Goal: Contribute content: Contribute content

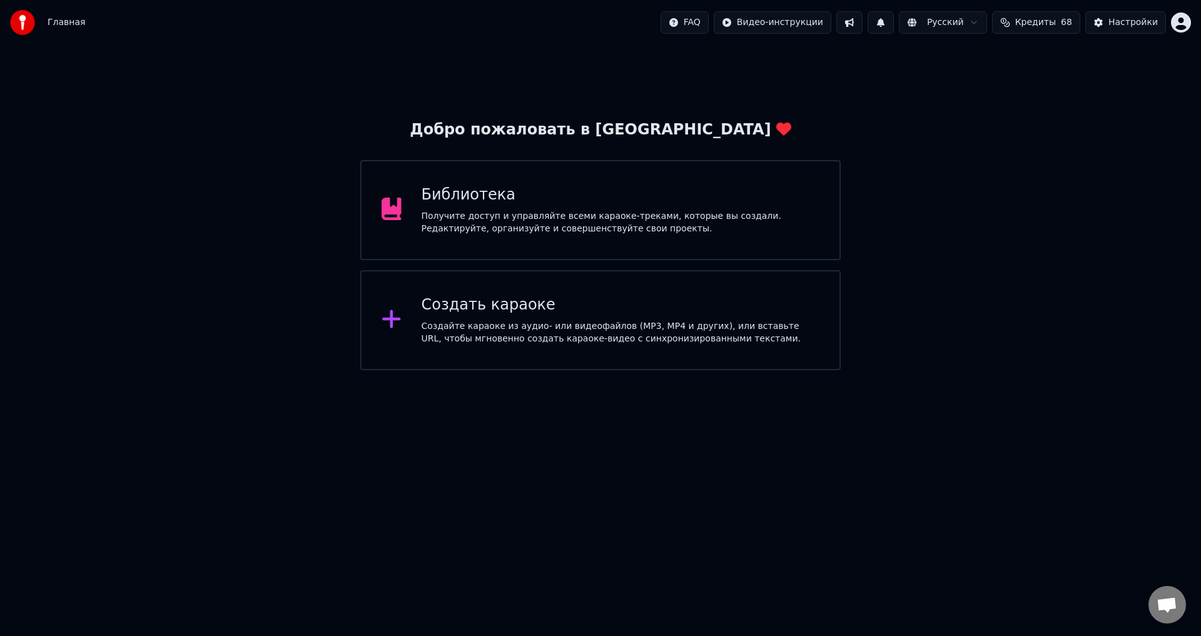
click at [603, 228] on div "Получите доступ и управляйте всеми караоке-треками, которые вы создали. Редакти…" at bounding box center [621, 222] width 398 height 25
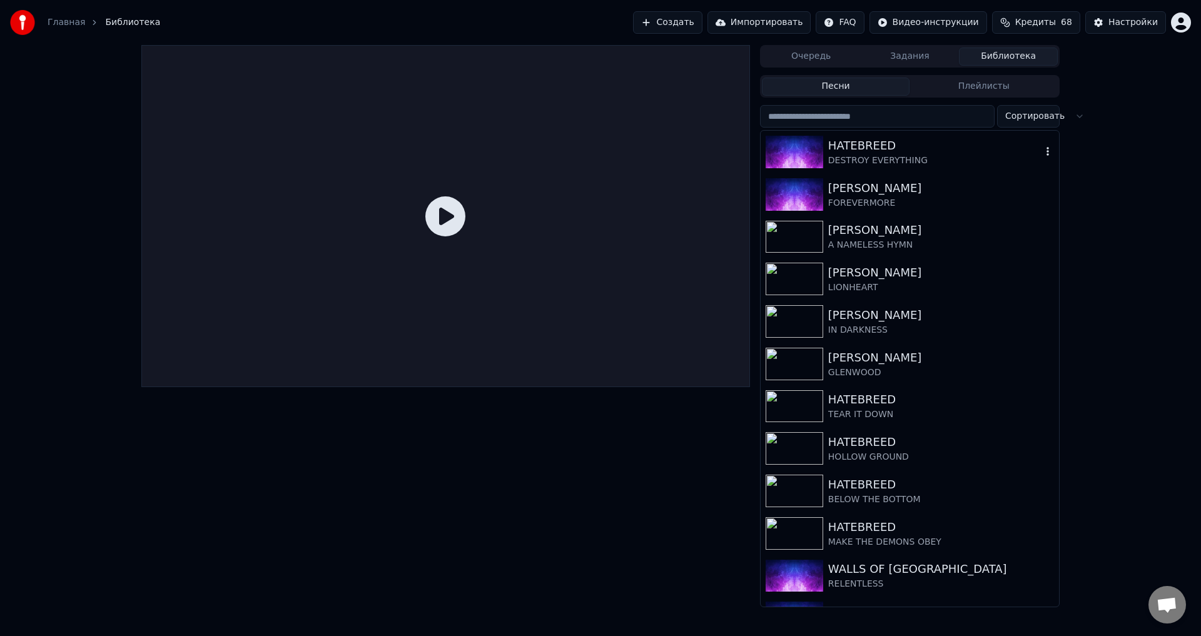
click at [897, 154] on div "DESTROY EVERYTHING" at bounding box center [934, 160] width 213 height 13
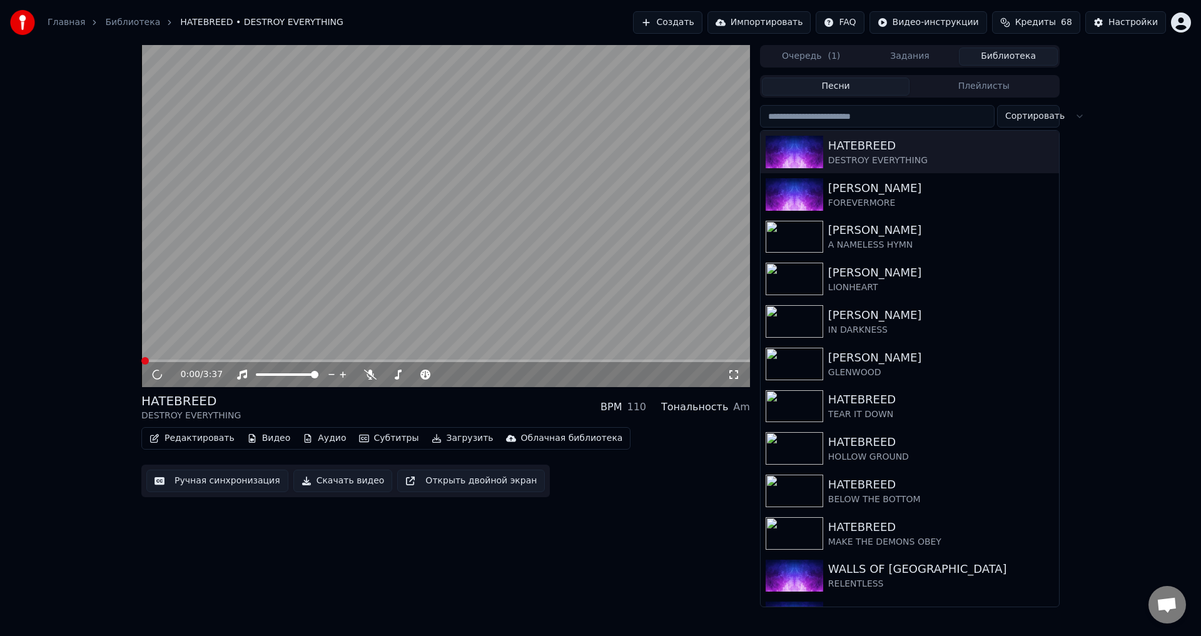
click at [448, 399] on div "HATEBREED DESTROY EVERYTHING BPM 110 Тональность Am" at bounding box center [445, 407] width 609 height 30
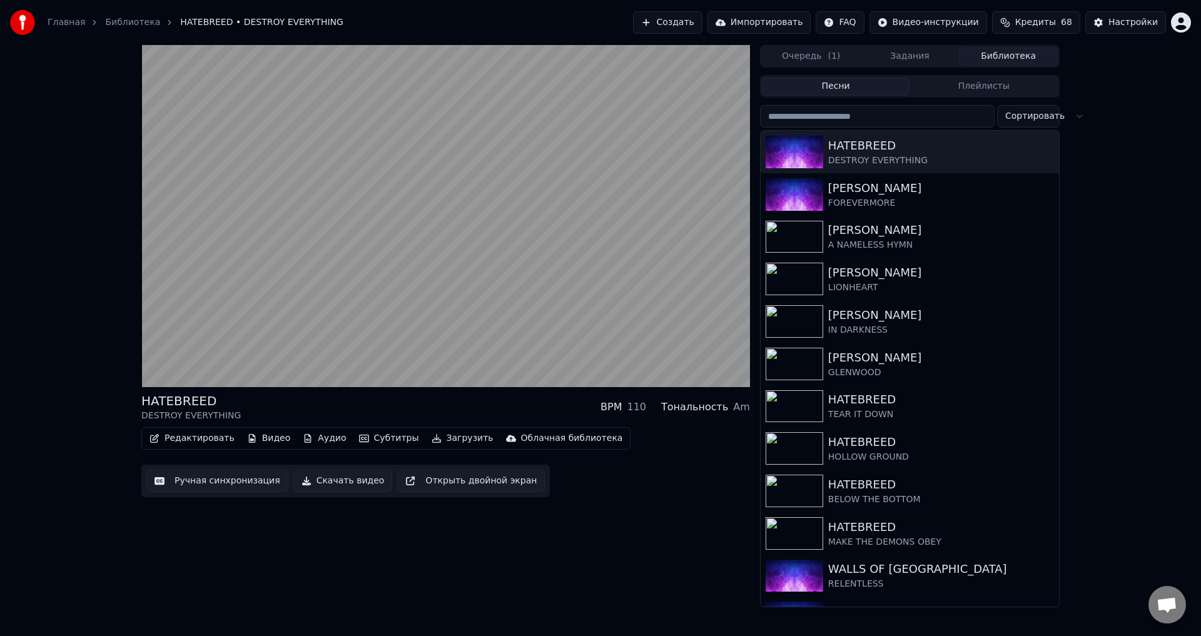
click at [602, 527] on div "HATEBREED DESTROY EVERYTHING BPM 110 Тональность Am Редактировать Видео Аудио С…" at bounding box center [445, 326] width 609 height 562
click at [437, 407] on div "HATEBREED DESTROY EVERYTHING BPM 110 Тональность Am" at bounding box center [445, 407] width 609 height 30
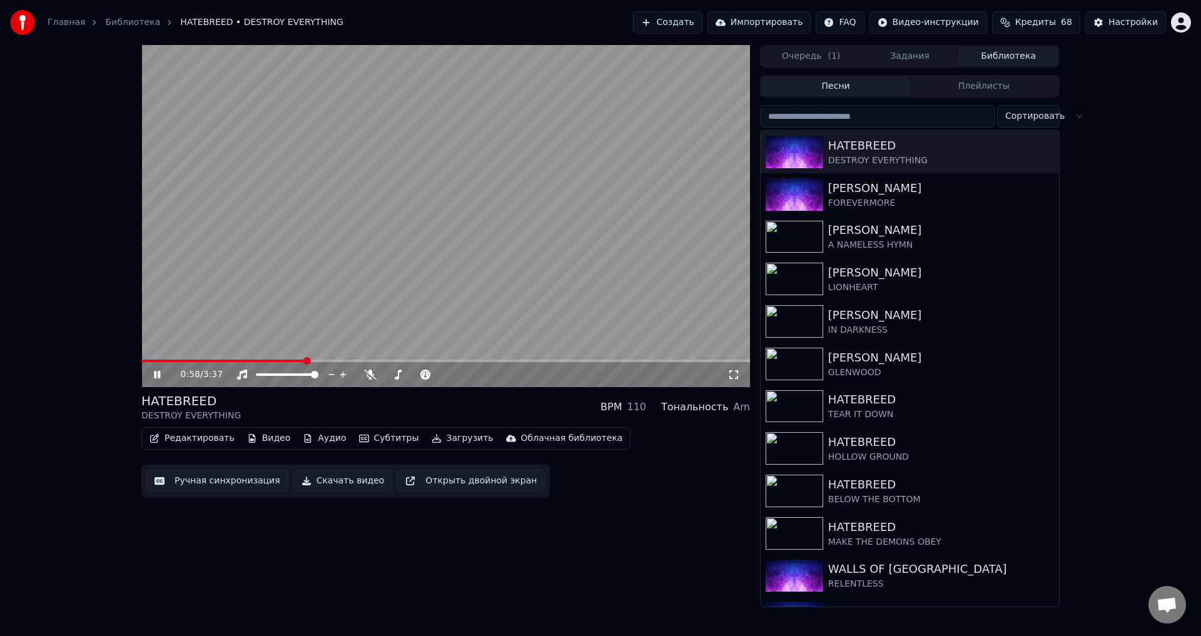
click at [443, 407] on div "HATEBREED DESTROY EVERYTHING BPM 110 Тональность Am" at bounding box center [445, 407] width 609 height 30
click at [450, 410] on div "HATEBREED DESTROY EVERYTHING BPM 110 Тональность Am" at bounding box center [445, 407] width 609 height 30
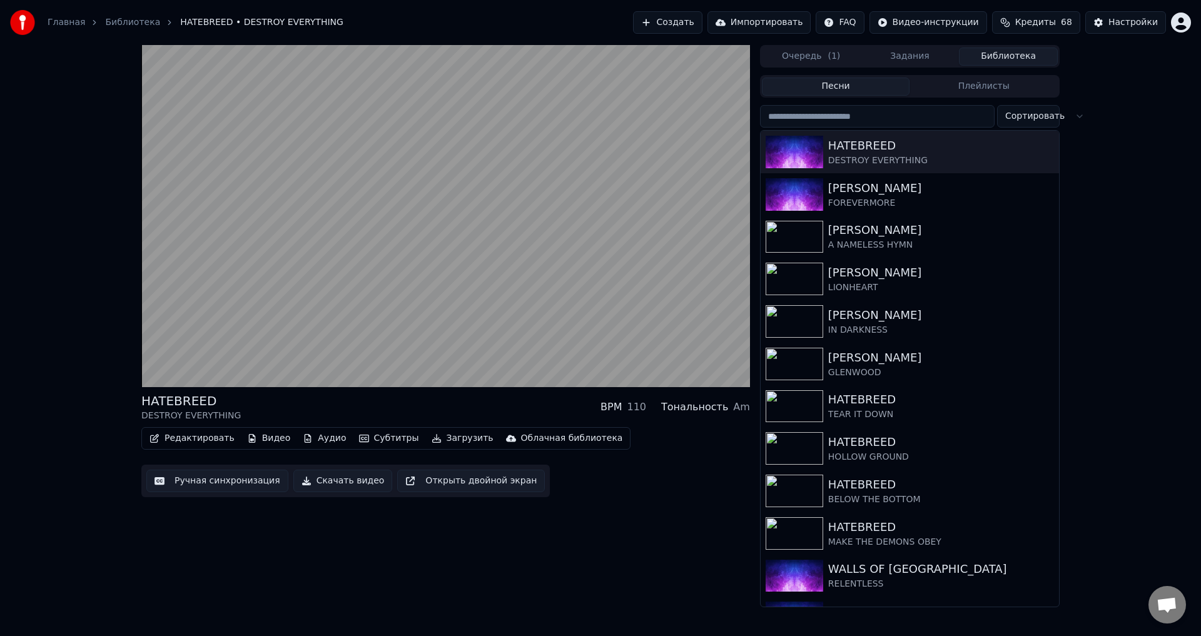
click at [450, 410] on div "HATEBREED DESTROY EVERYTHING BPM 110 Тональность Am" at bounding box center [445, 407] width 609 height 30
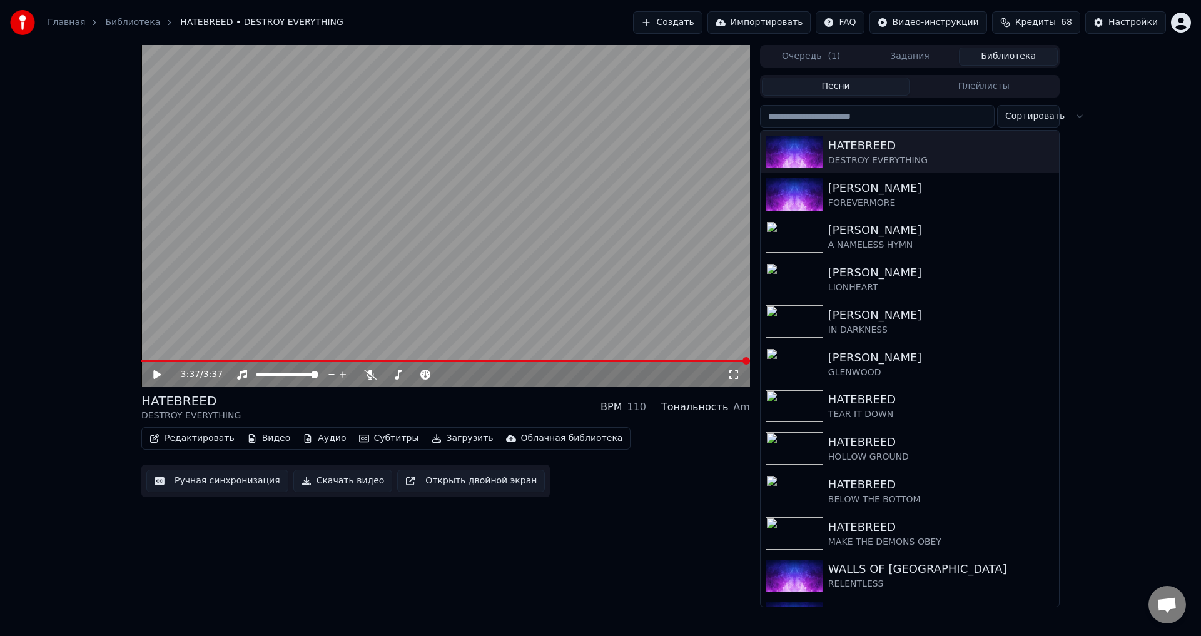
click at [430, 412] on div "HATEBREED DESTROY EVERYTHING BPM 110 Тональность Am" at bounding box center [445, 407] width 609 height 30
click at [441, 411] on div "HATEBREED DESTROY EVERYTHING BPM 110 Тональность Am" at bounding box center [445, 407] width 609 height 30
click at [684, 21] on button "Создать" at bounding box center [667, 22] width 69 height 23
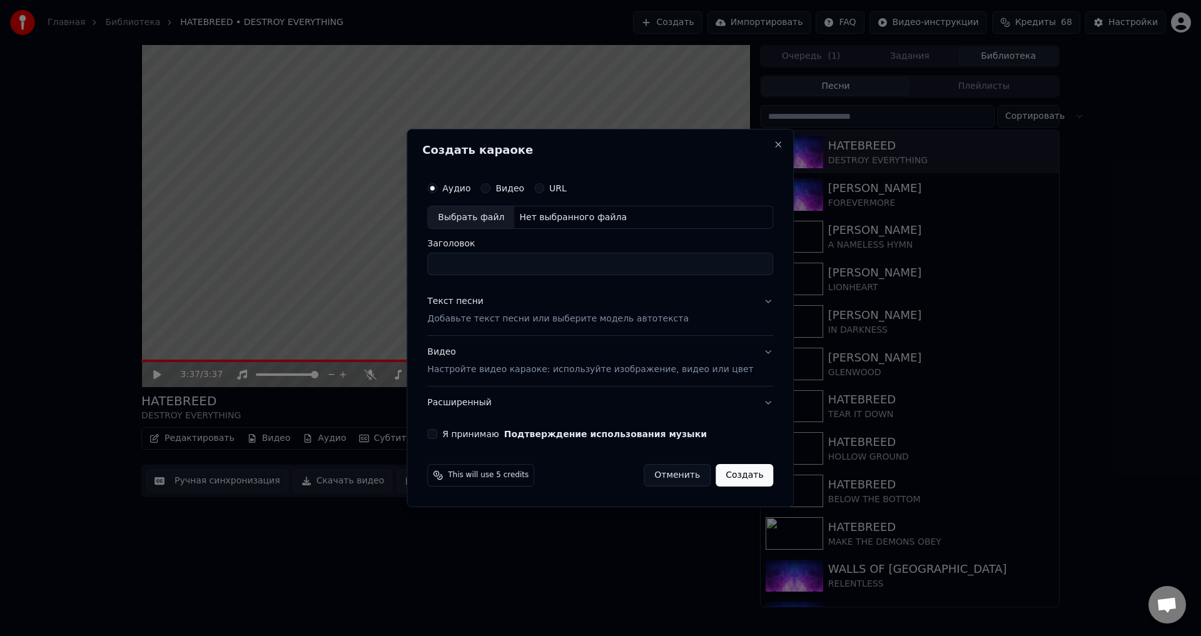
click at [493, 218] on div "Выбрать файл" at bounding box center [471, 217] width 86 height 23
click at [498, 216] on div "Выбрать файл" at bounding box center [471, 217] width 86 height 23
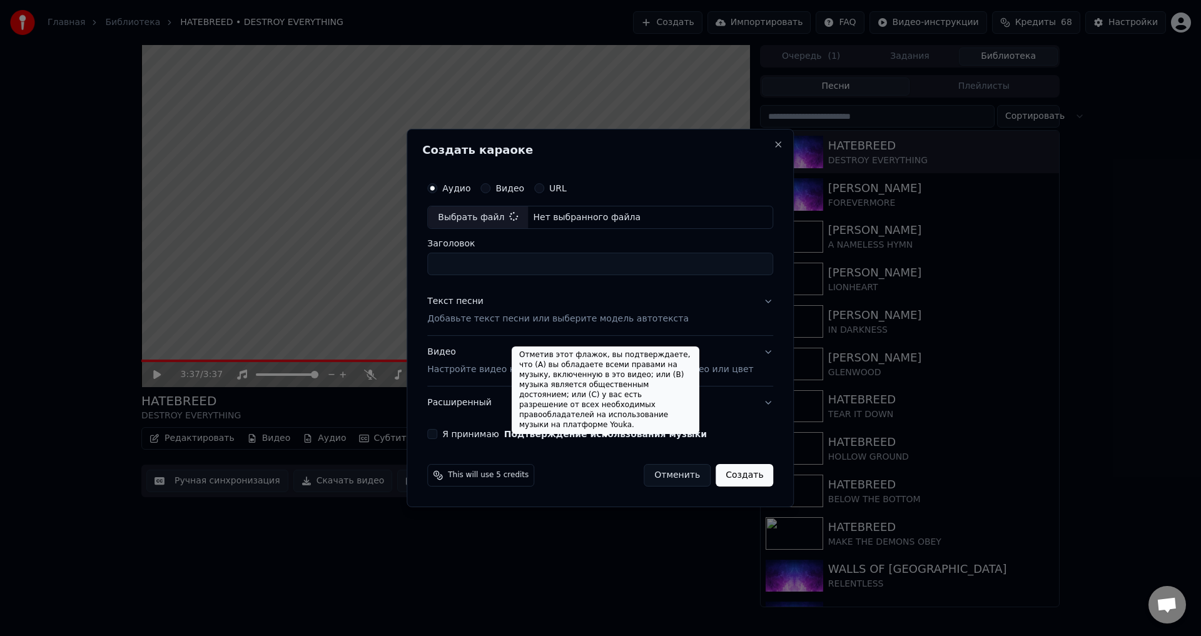
type input "**********"
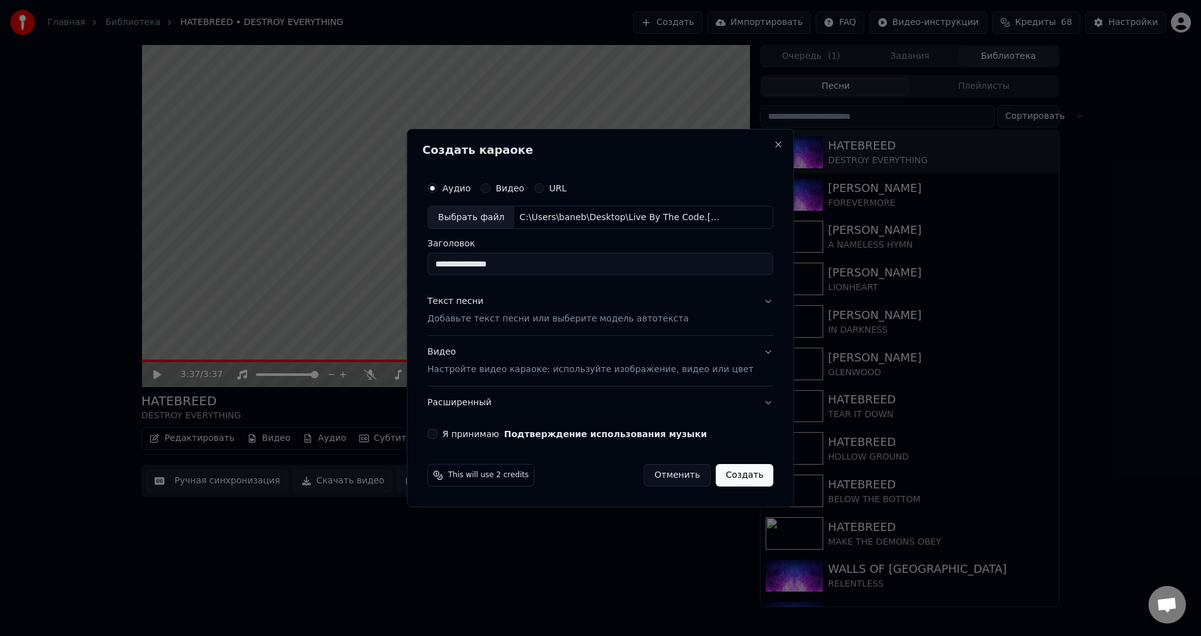
click at [663, 478] on button "Отменить" at bounding box center [677, 475] width 67 height 23
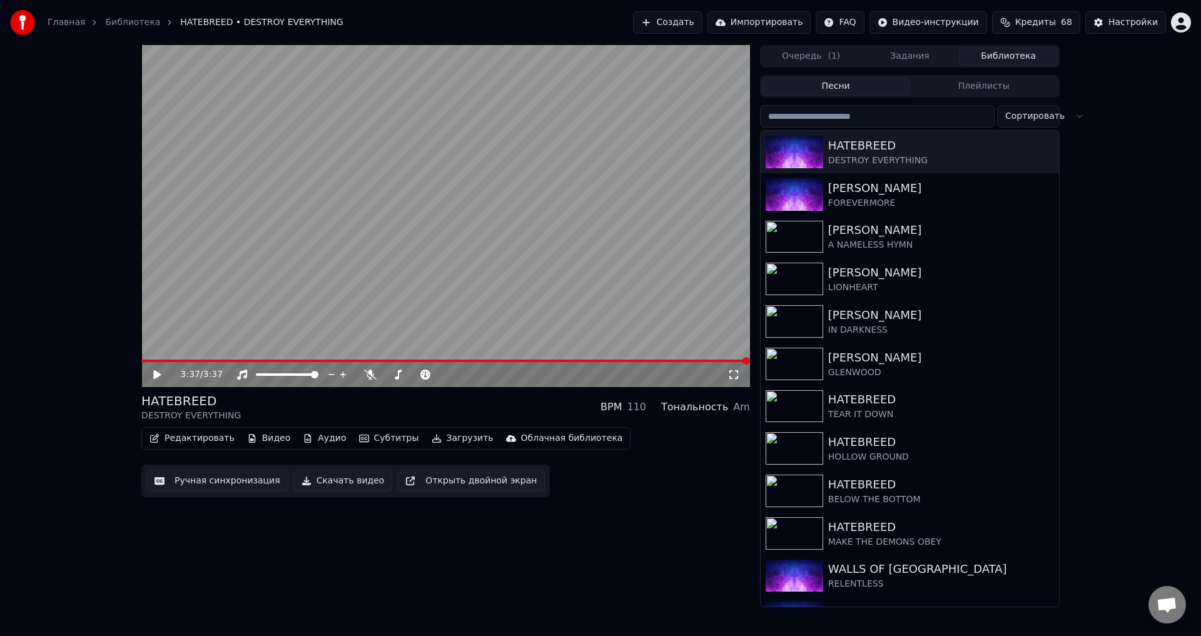
click at [689, 28] on button "Создать" at bounding box center [667, 22] width 69 height 23
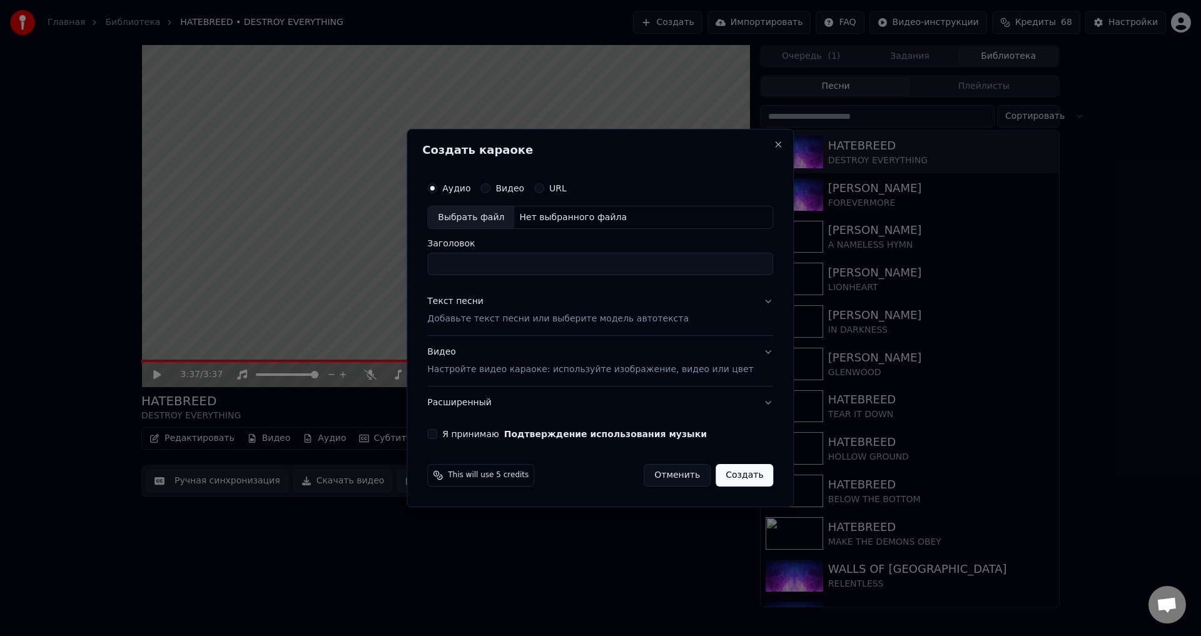
click at [459, 221] on div "Выбрать файл" at bounding box center [471, 217] width 86 height 23
type input "**********"
click at [511, 319] on p "Добавьте текст песни или выберите модель автотекста" at bounding box center [557, 319] width 261 height 13
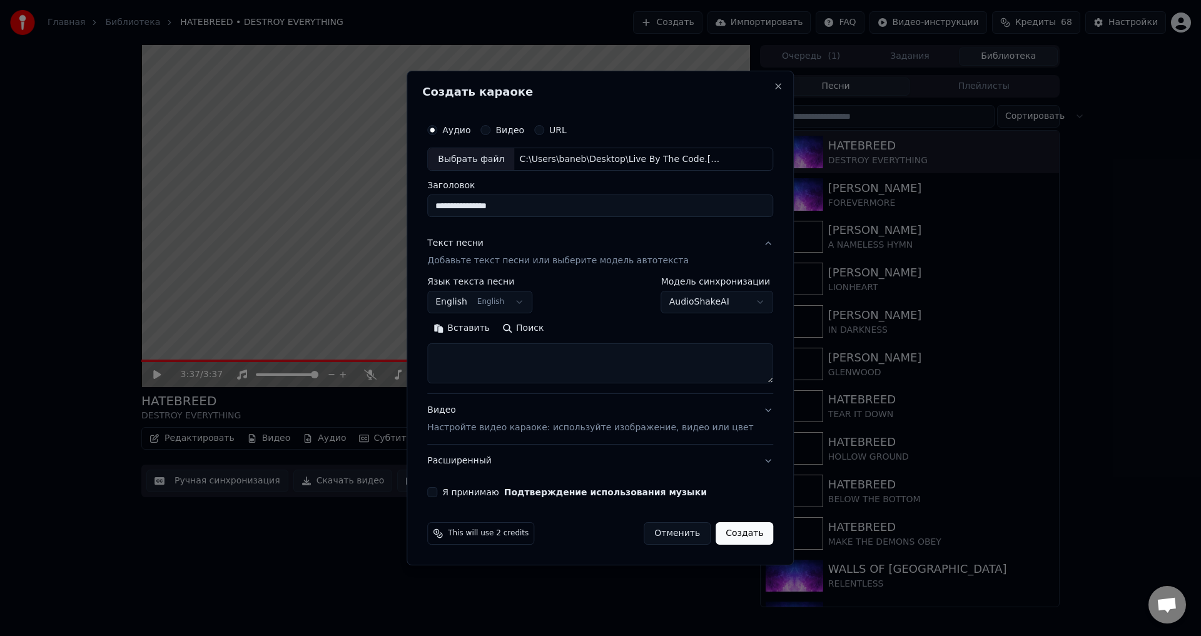
click at [539, 353] on textarea at bounding box center [600, 364] width 346 height 40
paste textarea "**********"
type textarea "**********"
click at [502, 437] on button "Видео Настройте видео караоке: используйте изображение, видео или цвет" at bounding box center [600, 420] width 346 height 50
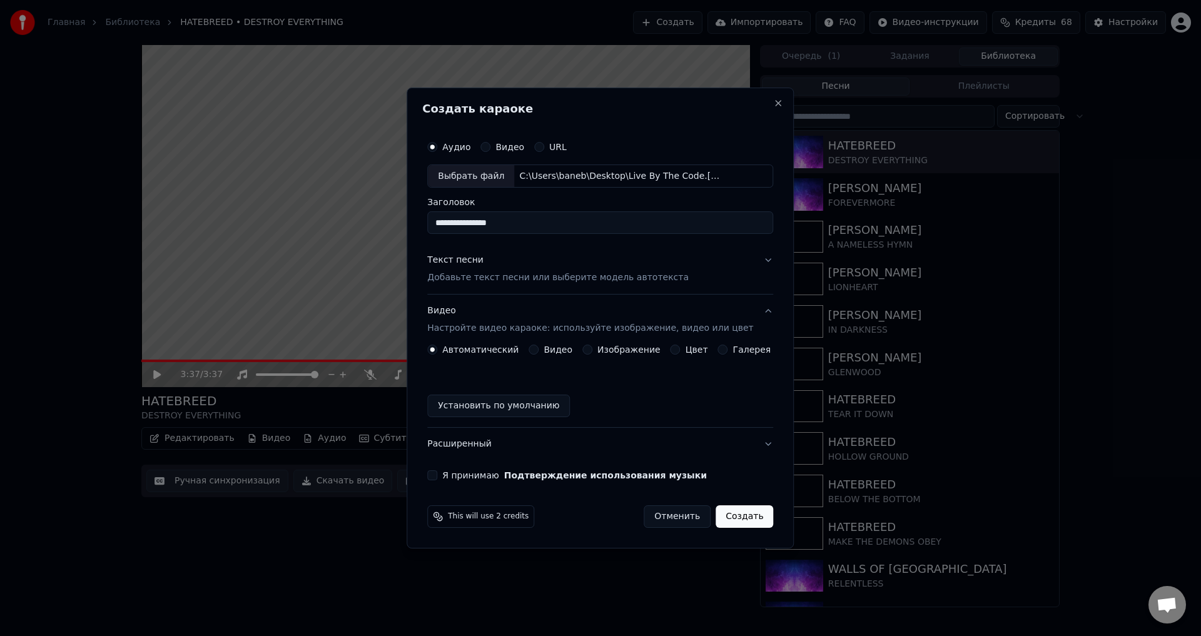
click at [585, 348] on button "Изображение" at bounding box center [587, 350] width 10 height 10
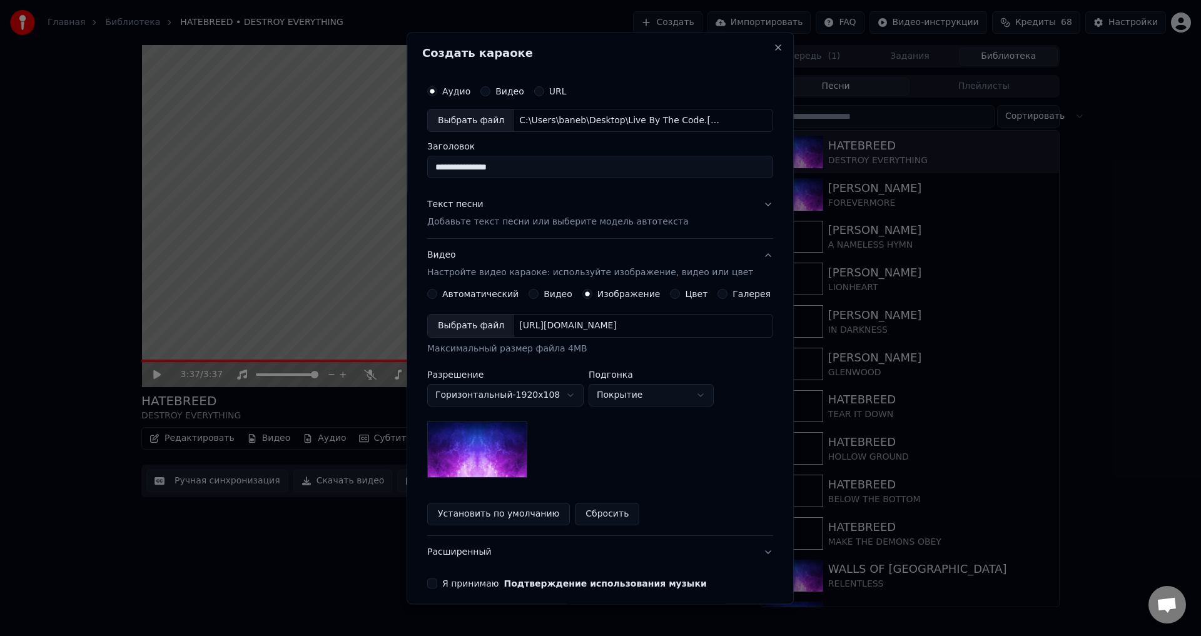
click at [488, 330] on div "Выбрать файл" at bounding box center [471, 326] width 86 height 23
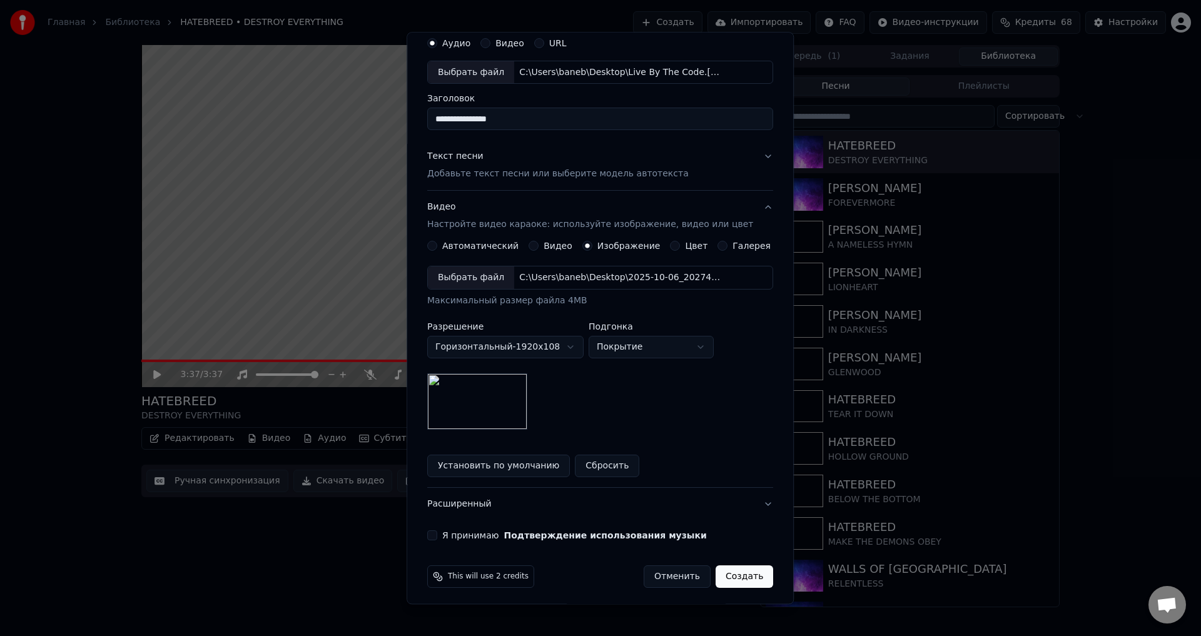
scroll to position [53, 0]
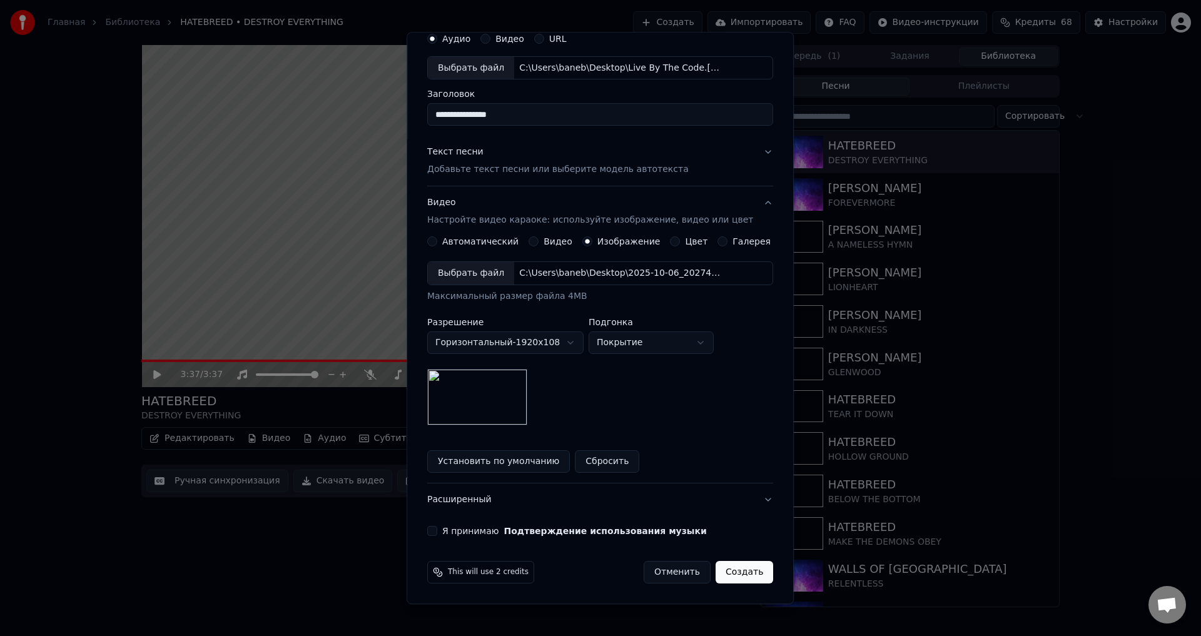
click at [437, 532] on button "Я принимаю Подтверждение использования музыки" at bounding box center [432, 532] width 10 height 10
click at [722, 579] on button "Создать" at bounding box center [744, 573] width 58 height 23
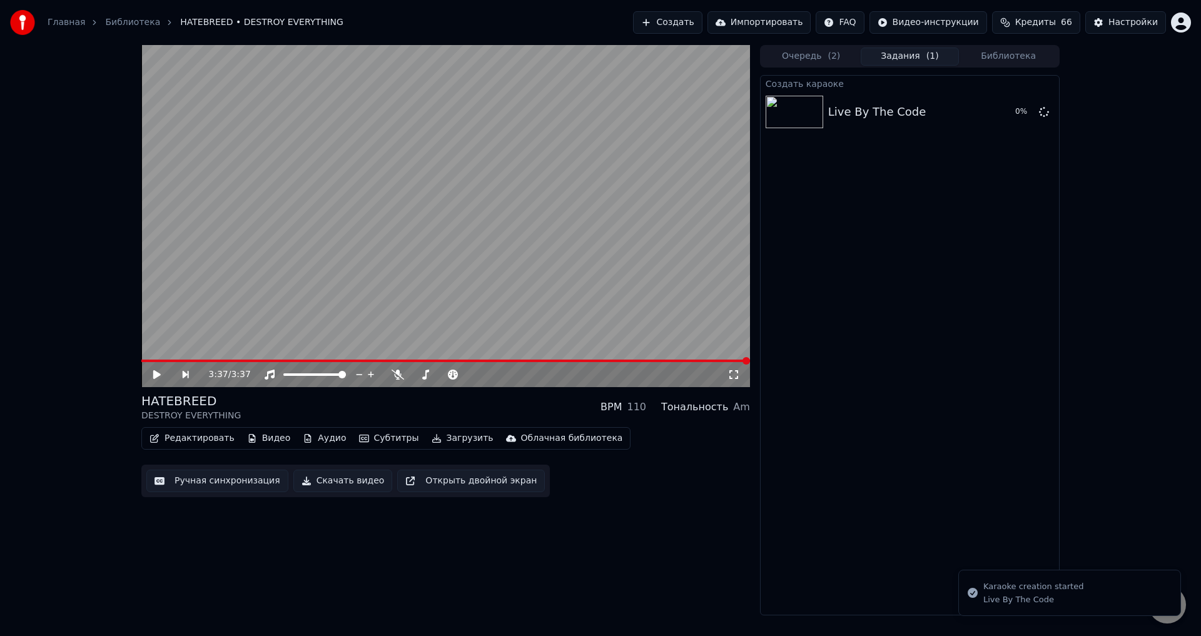
click at [436, 407] on div "HATEBREED DESTROY EVERYTHING BPM 110 Тональность Am" at bounding box center [445, 407] width 609 height 30
click at [521, 528] on div "3:37 / 3:37 HATEBREED DESTROY EVERYTHING BPM 110 Тональность Am Редактировать В…" at bounding box center [445, 330] width 609 height 570
click at [503, 507] on div "3:37 / 3:37 HATEBREED DESTROY EVERYTHING BPM 110 Тональность Am Редактировать В…" at bounding box center [445, 330] width 609 height 570
click at [981, 104] on button "Воспроизвести" at bounding box center [988, 112] width 91 height 23
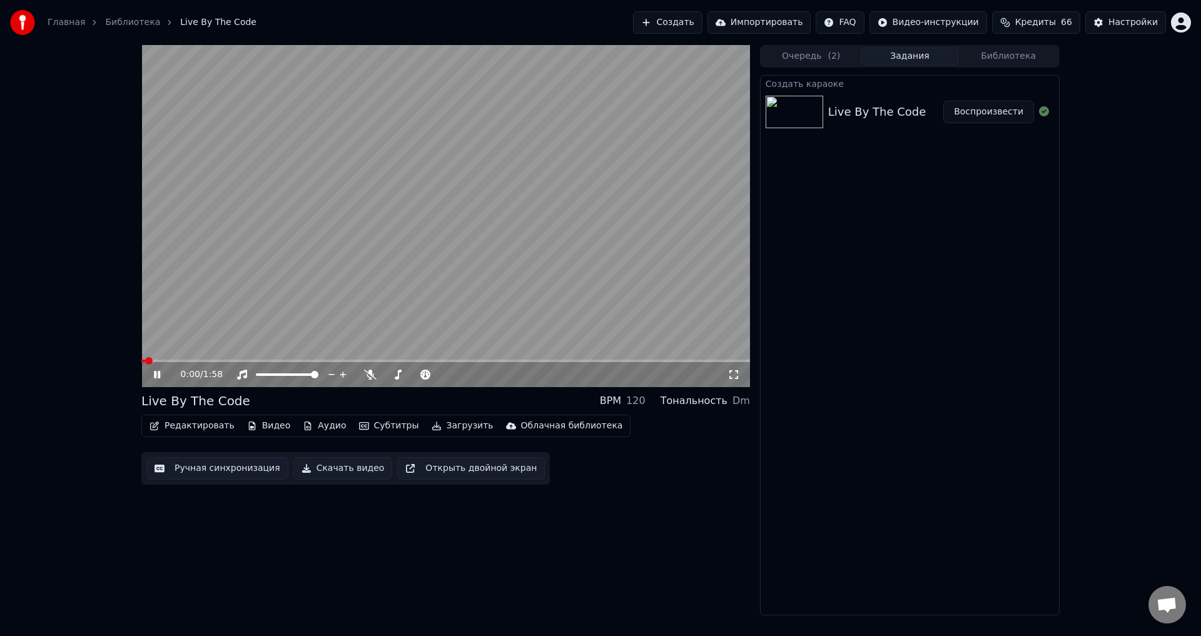
click at [430, 400] on div "Live By The Code BPM 120 Тональность Dm" at bounding box center [445, 401] width 609 height 18
click at [383, 278] on video at bounding box center [445, 216] width 609 height 342
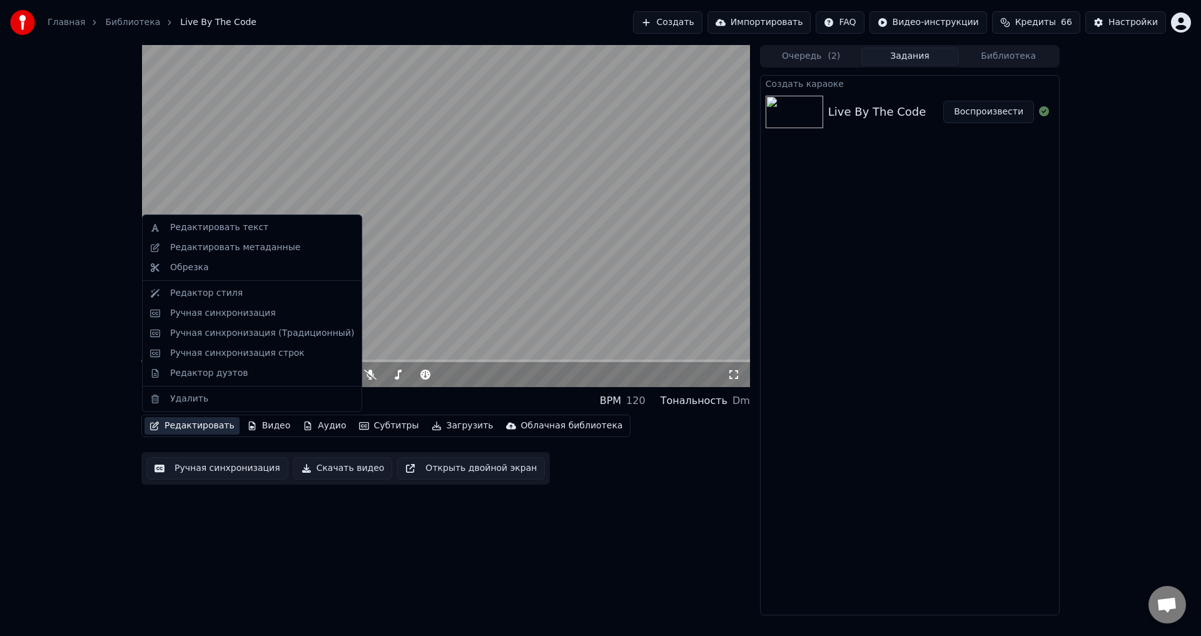
click at [211, 430] on button "Редактировать" at bounding box center [191, 426] width 95 height 18
click at [234, 251] on div "Редактировать метаданные" at bounding box center [235, 247] width 130 height 13
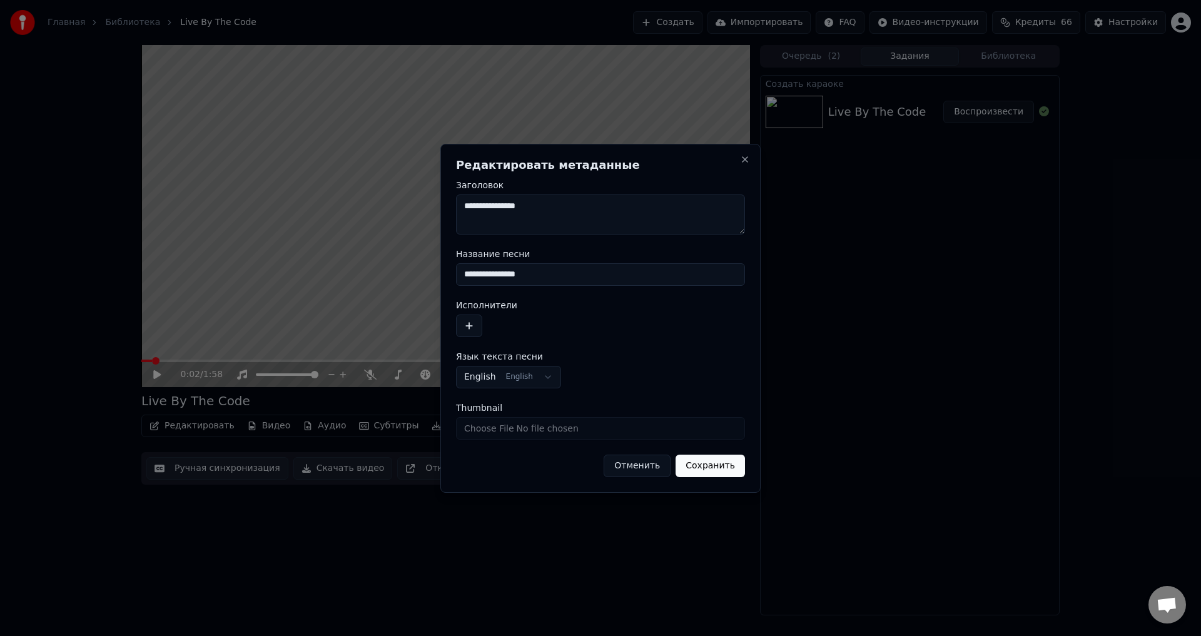
drag, startPoint x: 534, startPoint y: 275, endPoint x: 436, endPoint y: 278, distance: 98.2
click at [436, 278] on body "**********" at bounding box center [600, 318] width 1201 height 636
type input "*"
type input "******"
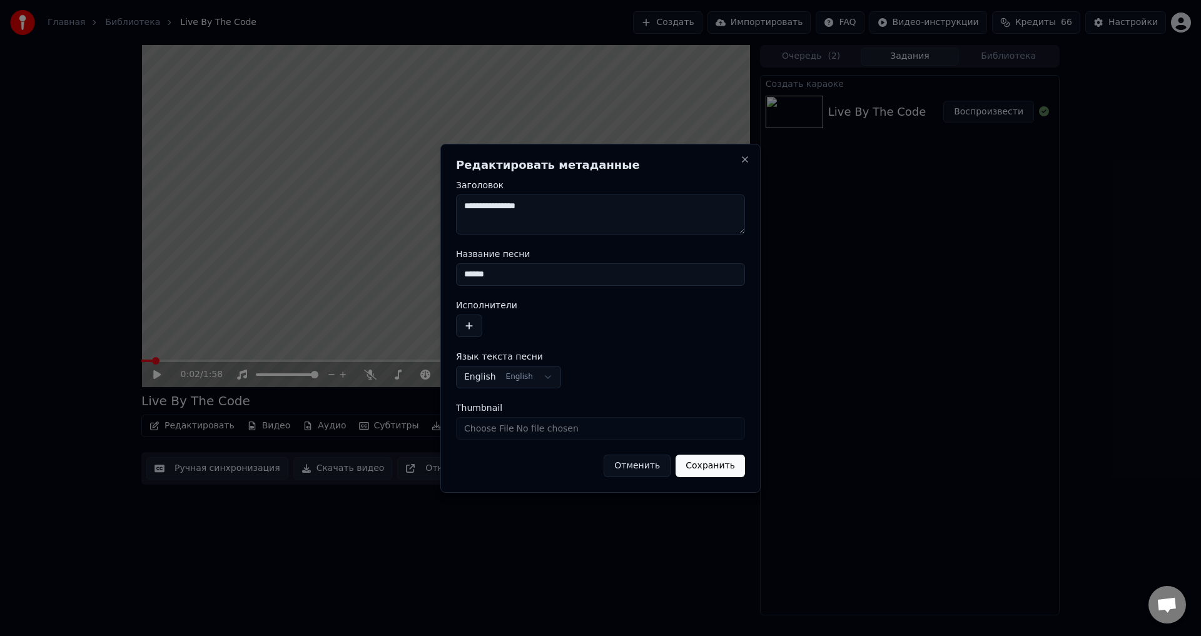
click at [466, 326] on button "button" at bounding box center [469, 326] width 26 height 23
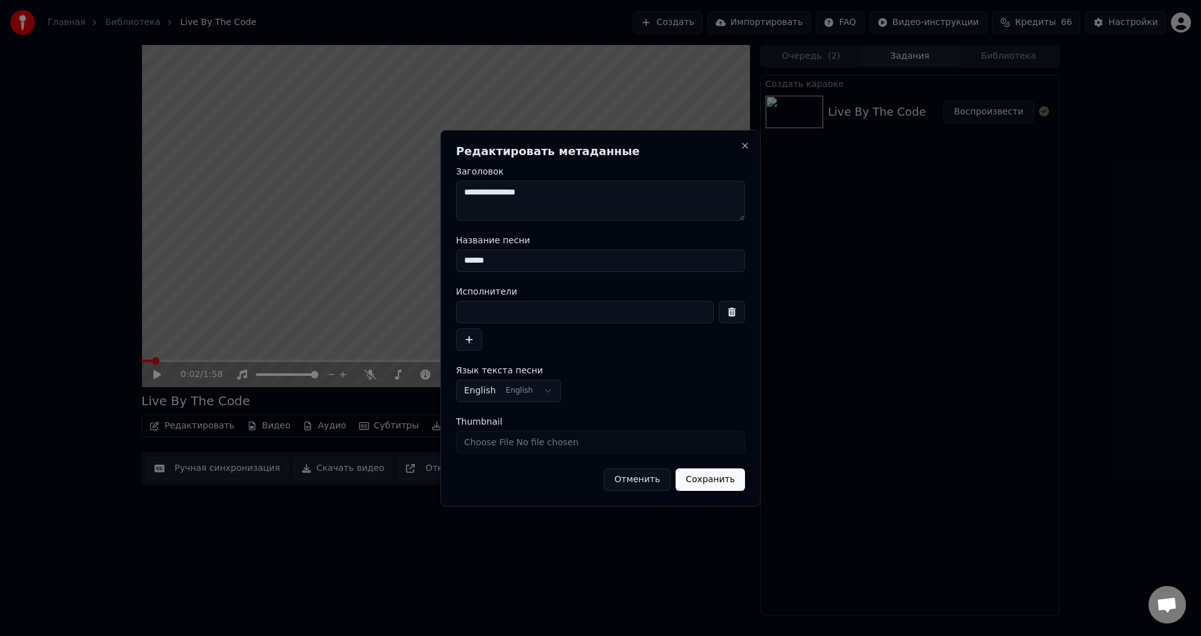
click at [492, 312] on input at bounding box center [585, 312] width 258 height 23
type input "**********"
click at [695, 477] on button "Сохранить" at bounding box center [709, 479] width 69 height 23
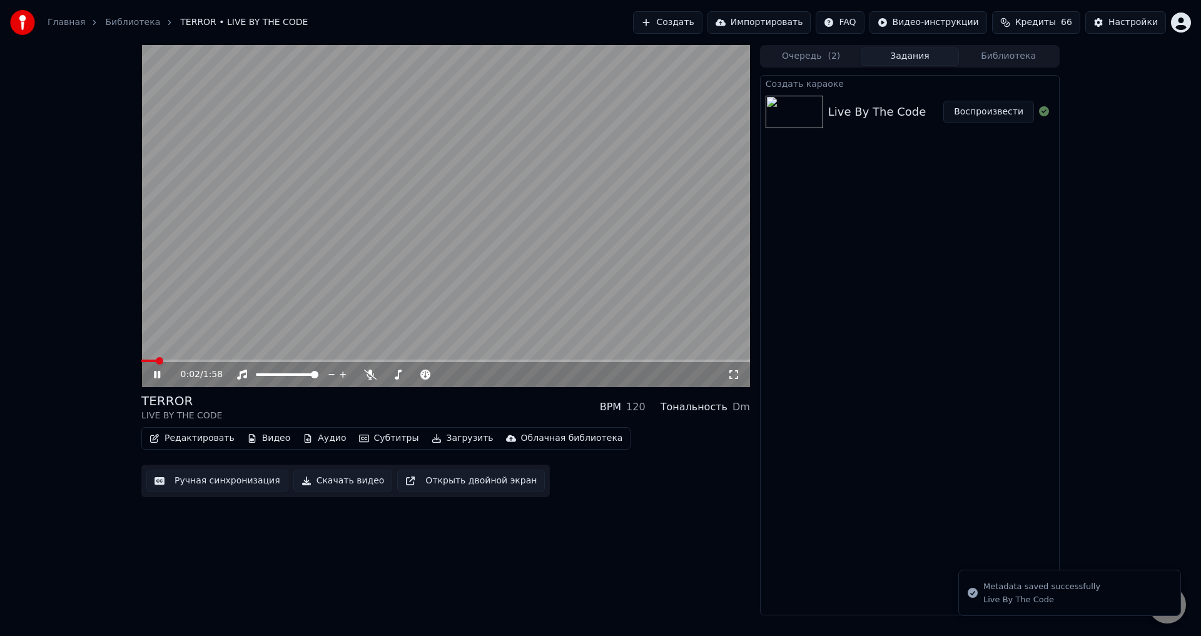
click at [298, 290] on video at bounding box center [445, 216] width 609 height 342
click at [141, 360] on span at bounding box center [145, 361] width 8 height 8
click at [82, 382] on div "0:00 / 1:58 TERROR LIVE BY THE CODE BPM 120 Тональность Dm Редактировать Видео …" at bounding box center [600, 330] width 1201 height 570
click at [154, 374] on icon at bounding box center [157, 374] width 8 height 9
click at [441, 406] on div "TERROR LIVE BY THE CODE BPM 120 Тональность Dm" at bounding box center [445, 407] width 609 height 30
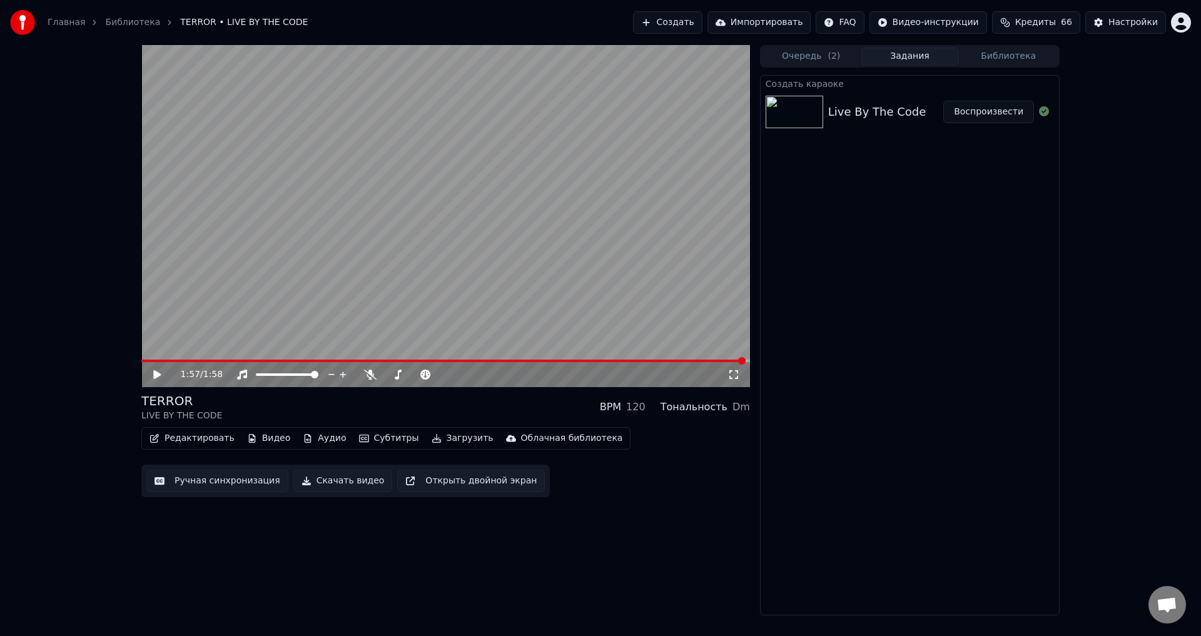
click at [195, 481] on button "Ручная синхронизация" at bounding box center [217, 481] width 142 height 23
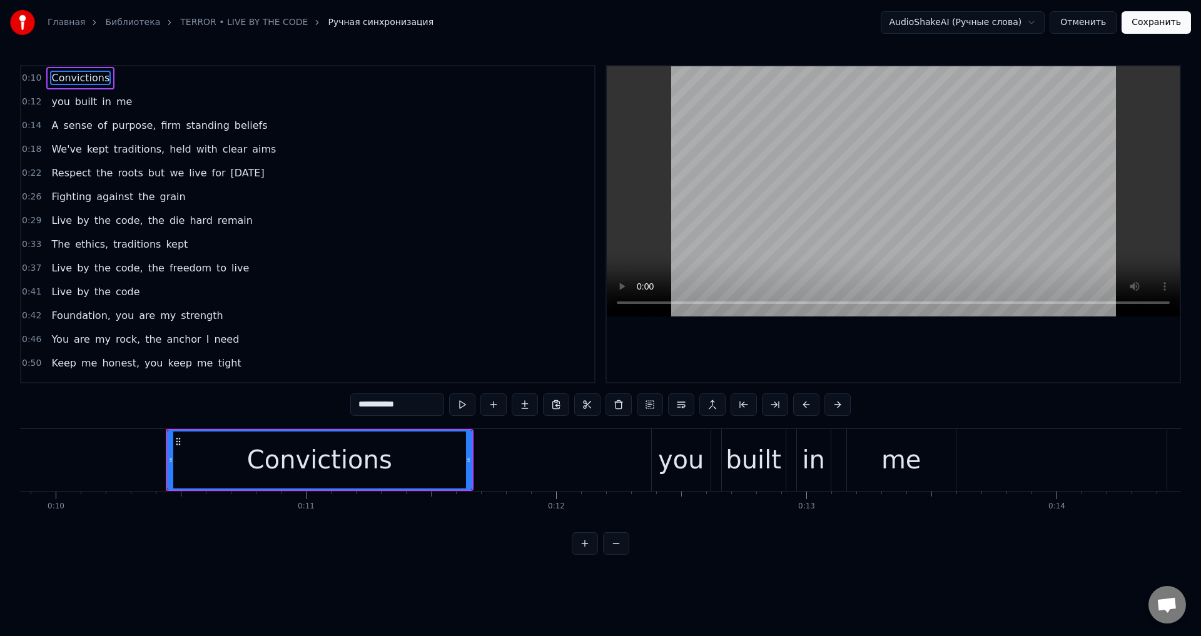
scroll to position [0, 2434]
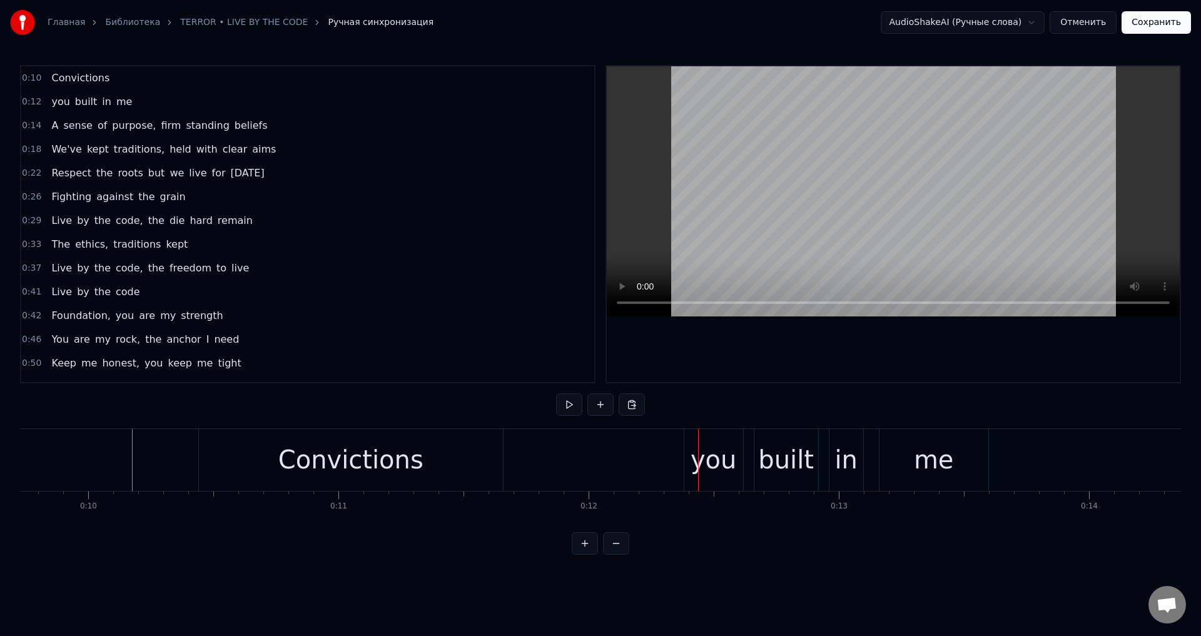
click at [86, 79] on span "Convictions" at bounding box center [80, 78] width 61 height 14
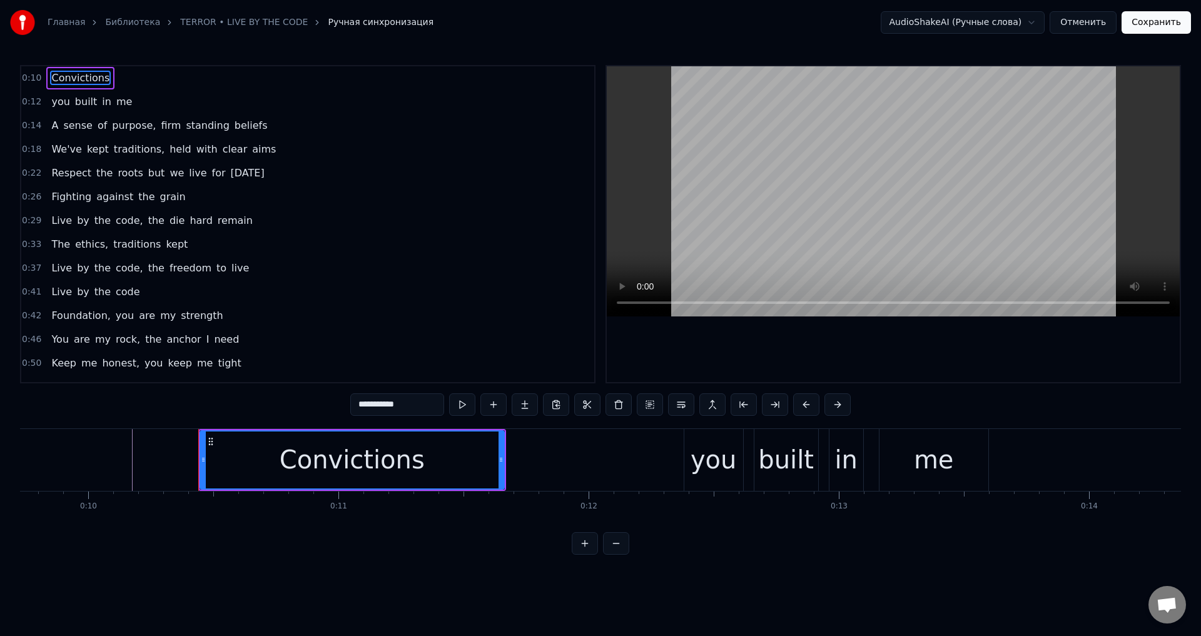
click at [85, 80] on span "Convictions" at bounding box center [80, 78] width 61 height 14
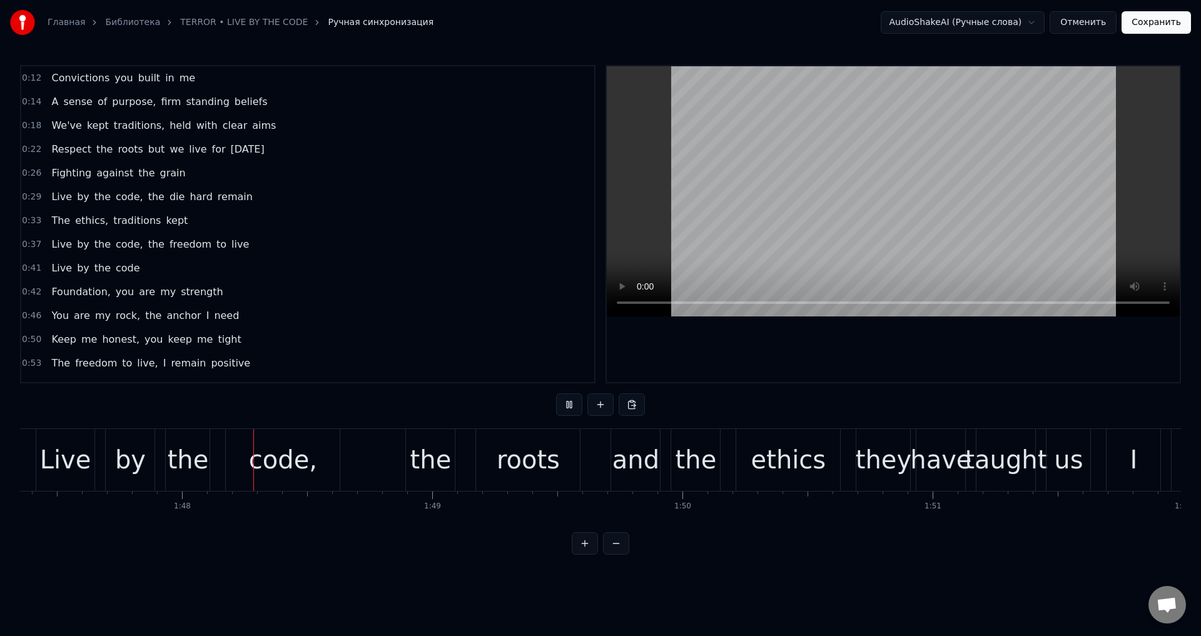
scroll to position [0, 26905]
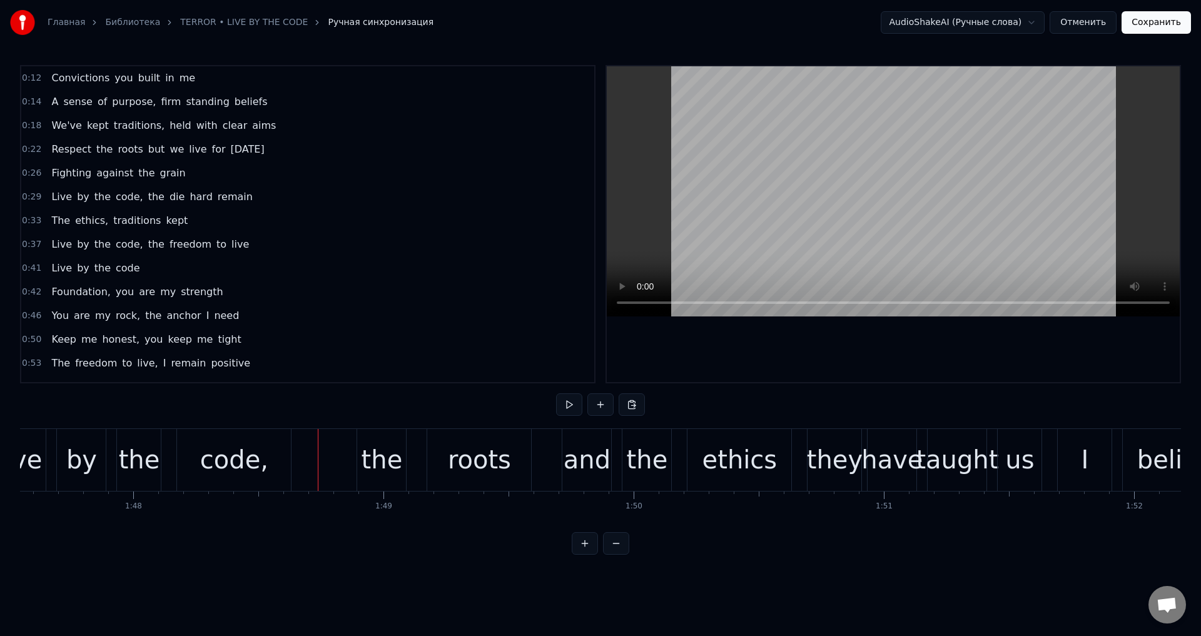
click at [245, 450] on div "code," at bounding box center [234, 460] width 68 height 38
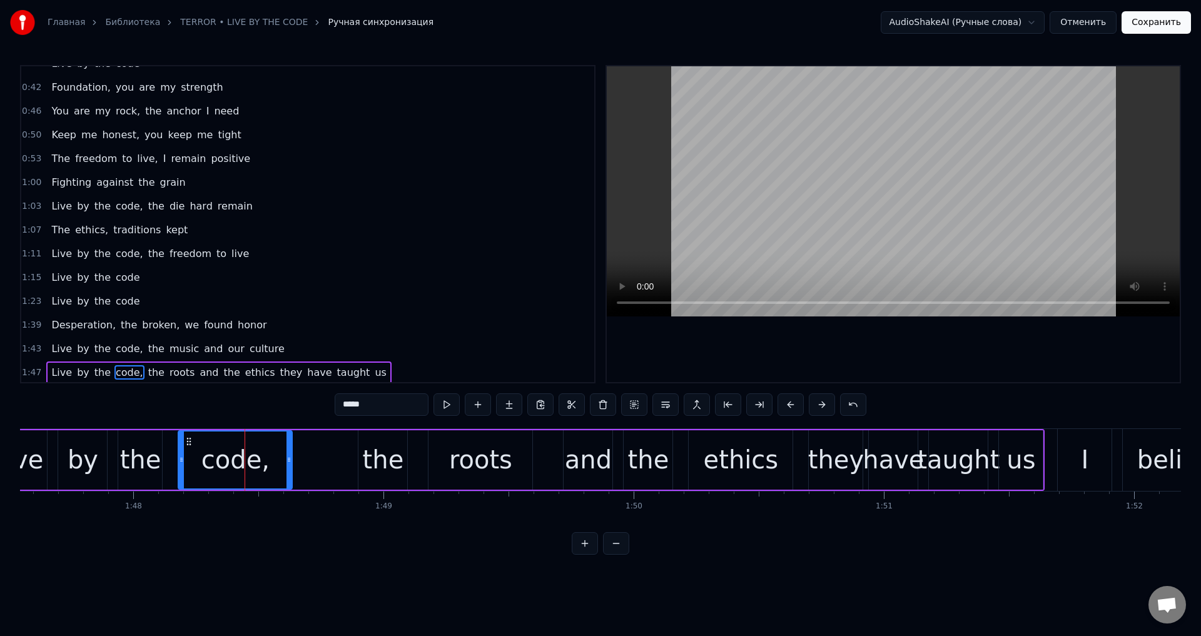
scroll to position [255, 0]
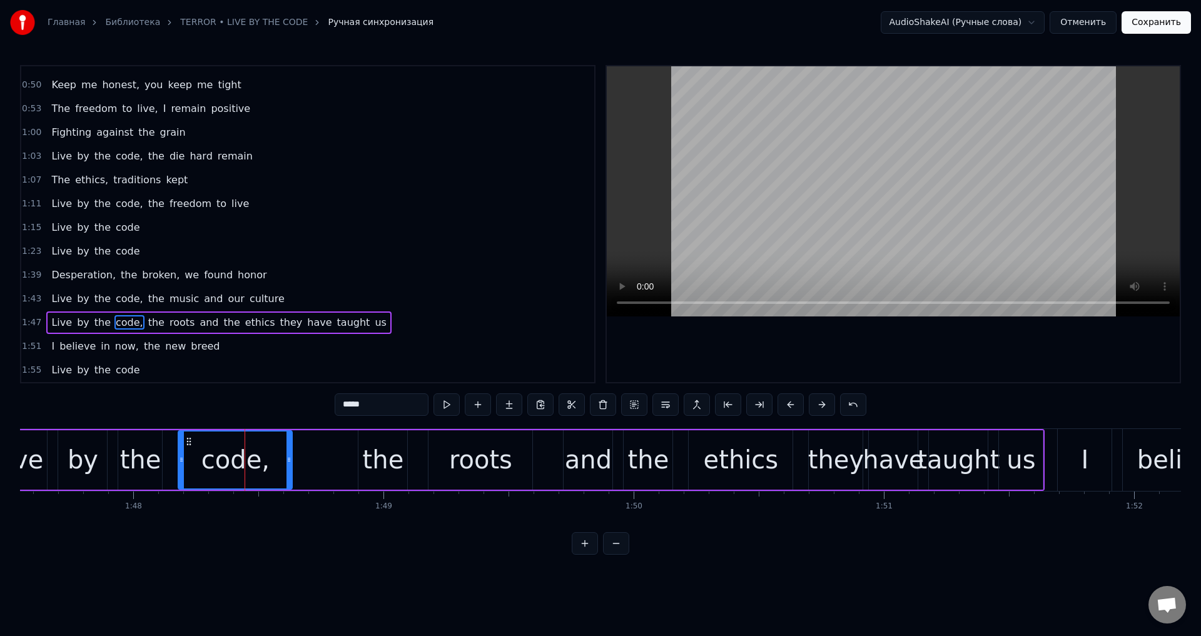
click at [147, 321] on span "the" at bounding box center [156, 322] width 19 height 14
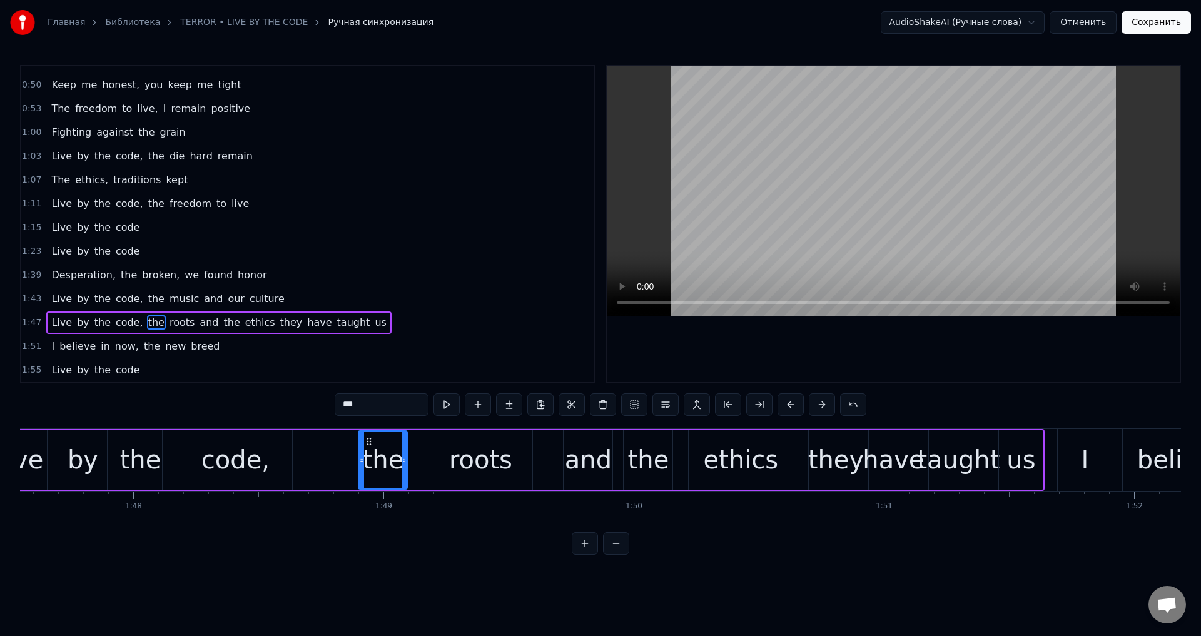
scroll to position [278, 0]
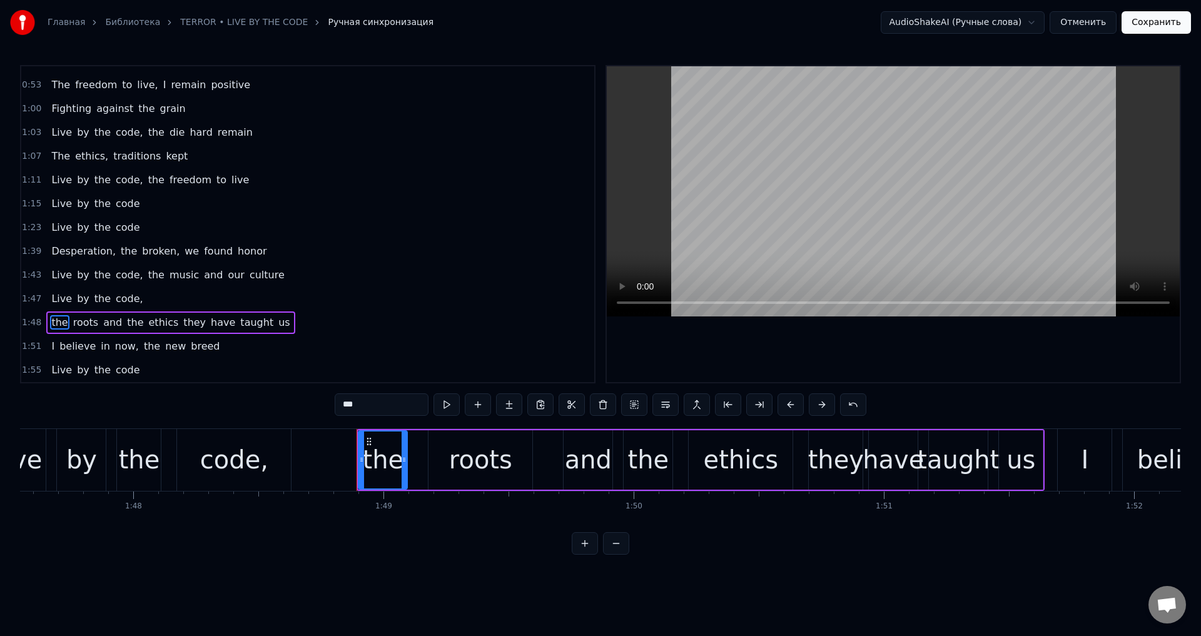
click at [241, 445] on div "code," at bounding box center [234, 460] width 68 height 38
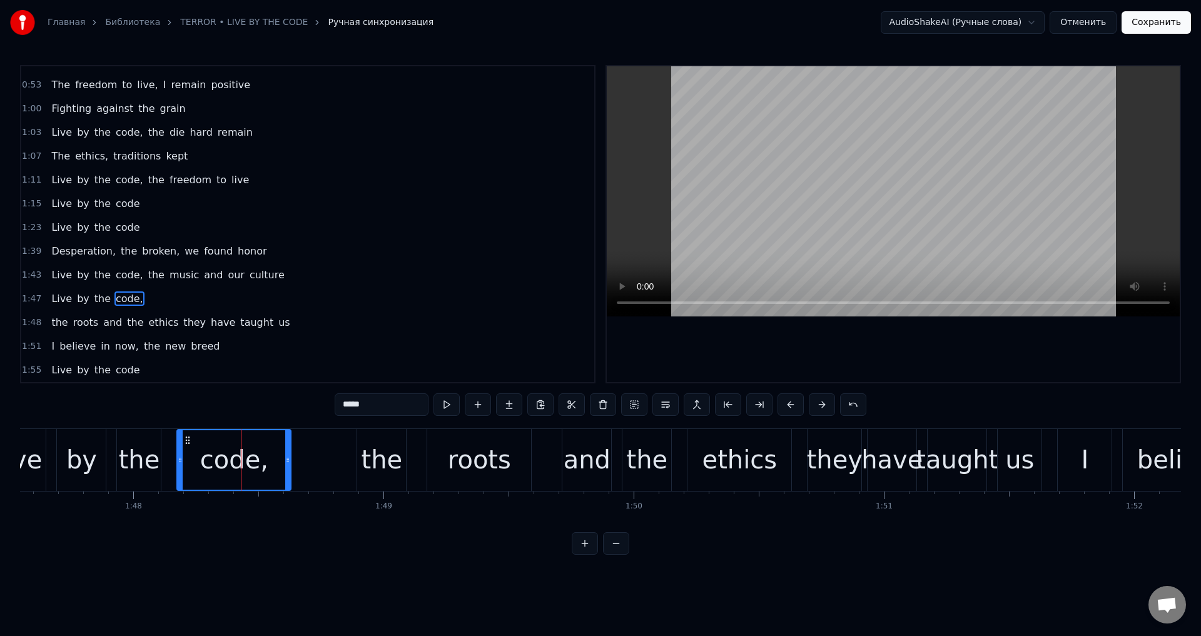
click at [384, 400] on input "*****" at bounding box center [382, 404] width 94 height 23
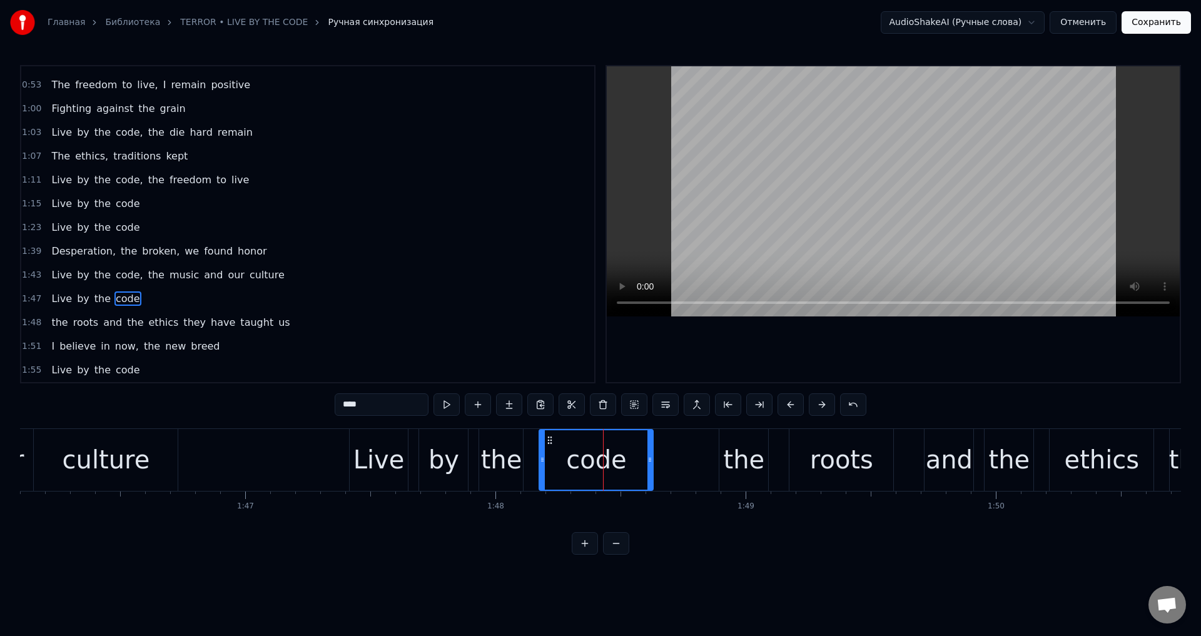
scroll to position [0, 26494]
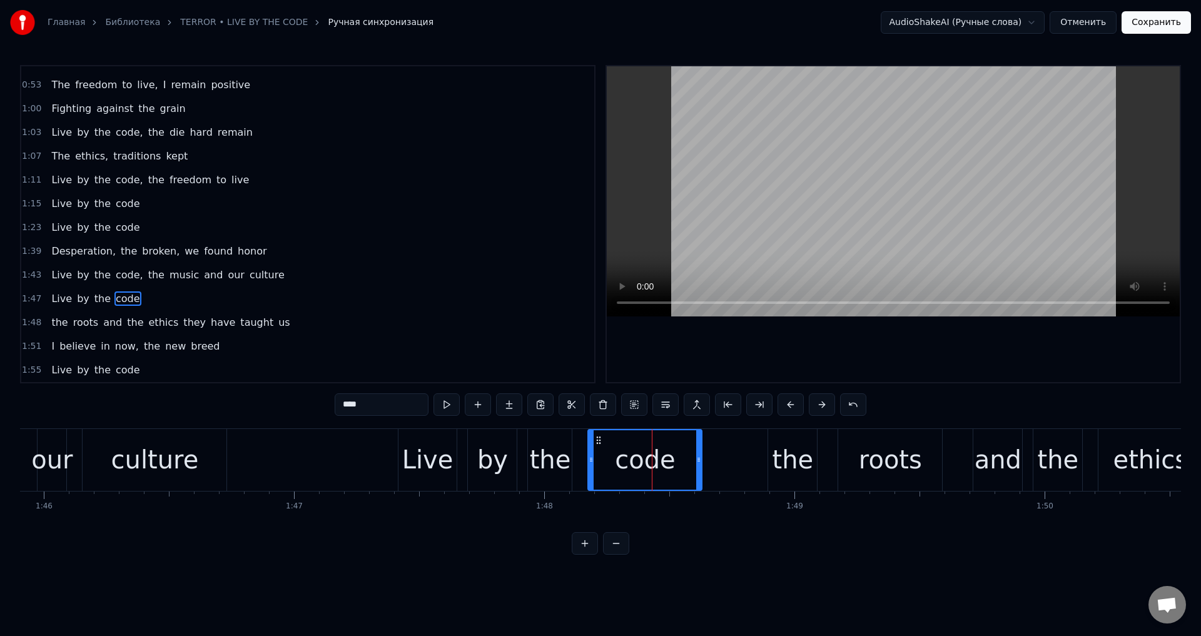
type input "****"
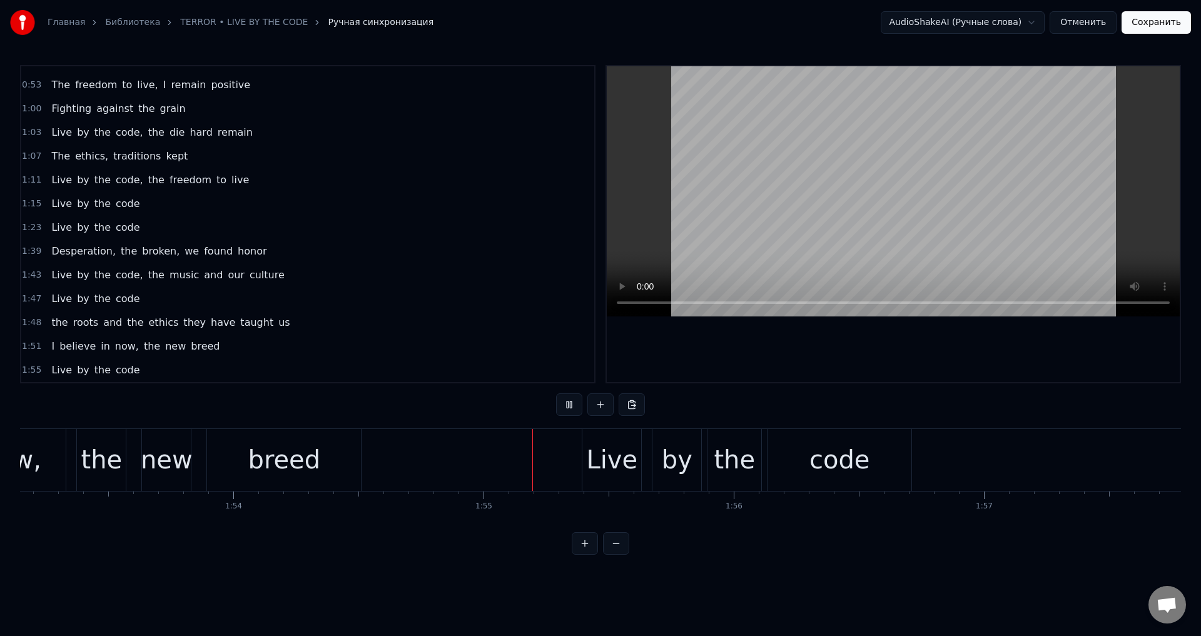
scroll to position [0, 28392]
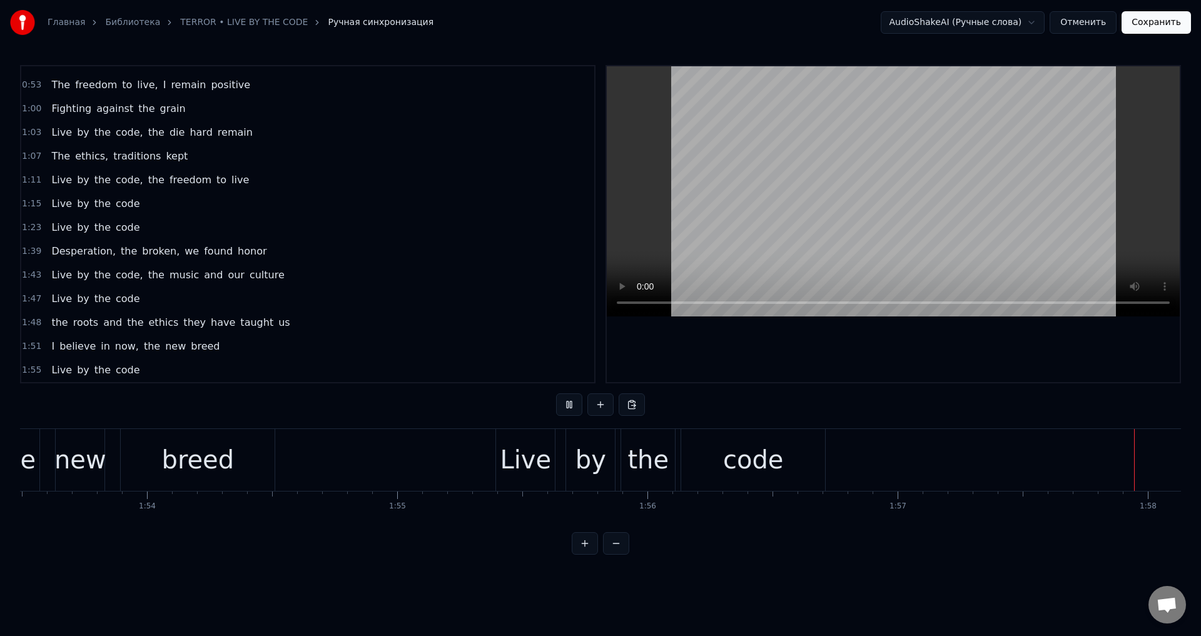
click at [1164, 29] on button "Сохранить" at bounding box center [1155, 22] width 69 height 23
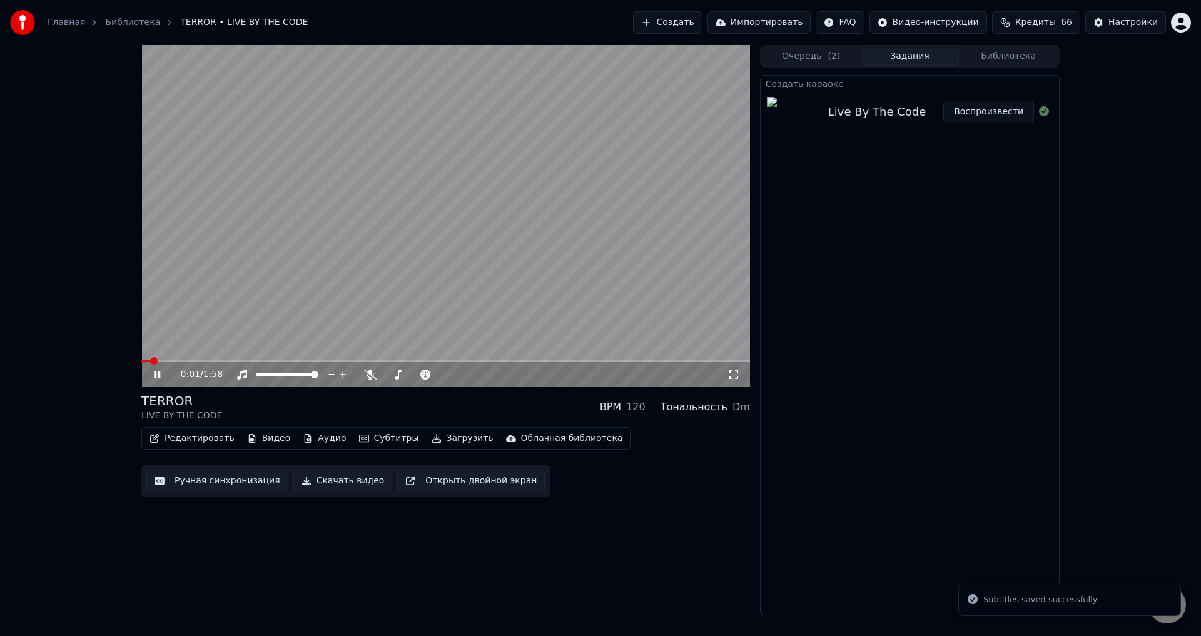
click at [654, 361] on span at bounding box center [445, 361] width 609 height 3
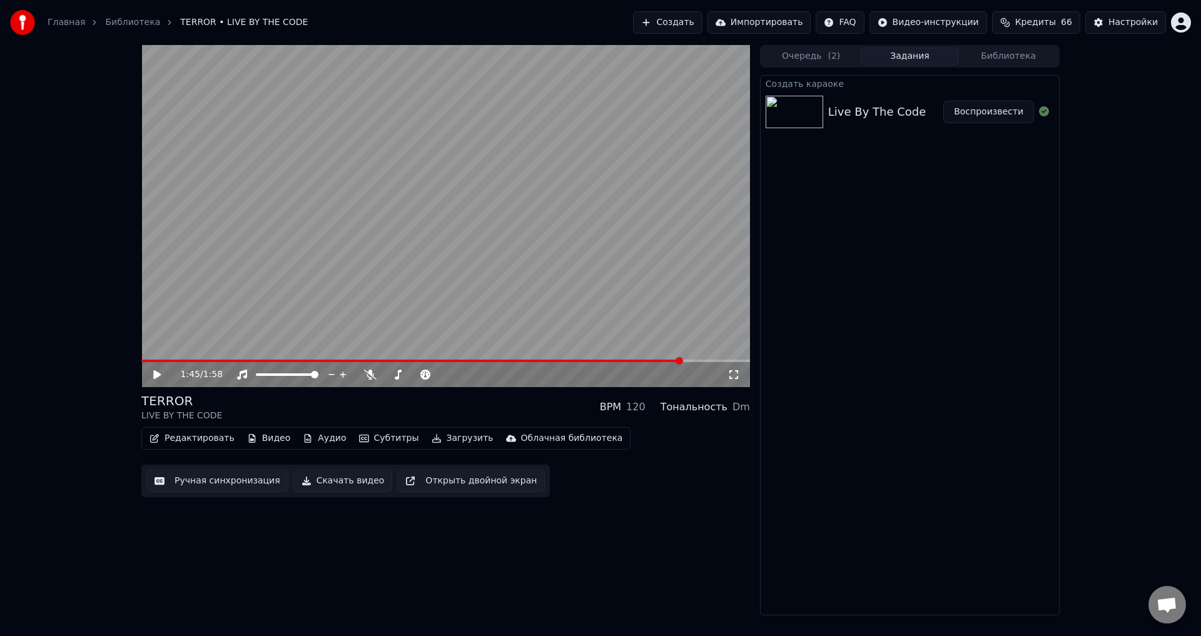
click at [682, 361] on span at bounding box center [411, 361] width 541 height 3
click at [459, 410] on div "TERROR LIVE BY THE CODE BPM 120 Тональность Dm" at bounding box center [445, 407] width 609 height 30
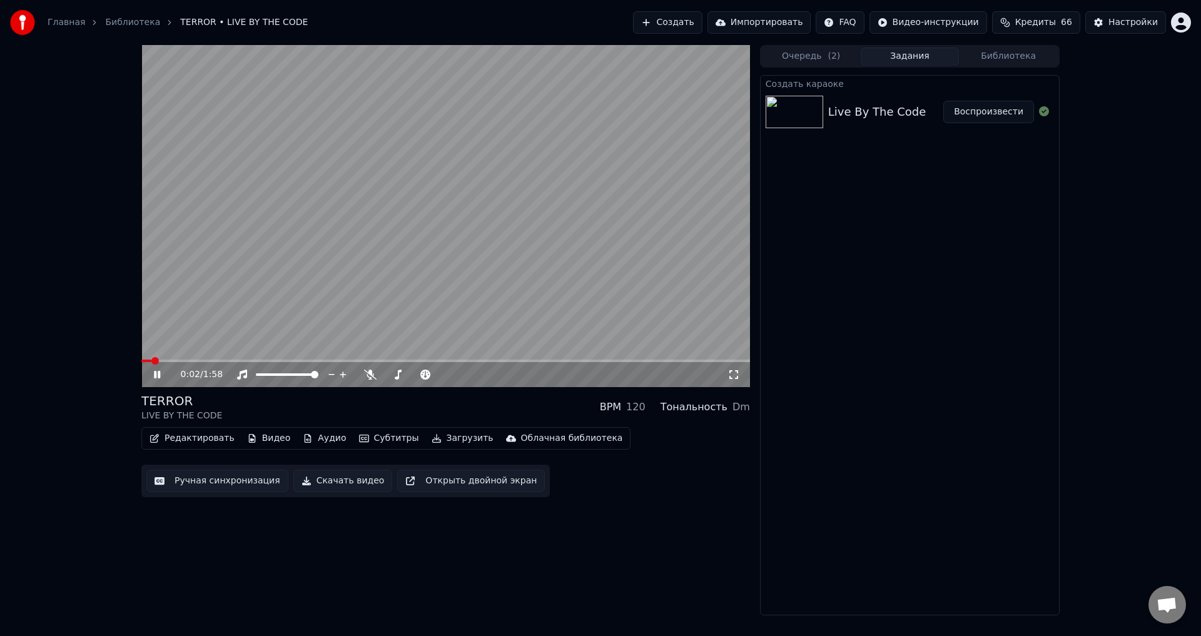
click at [151, 360] on span at bounding box center [146, 361] width 10 height 3
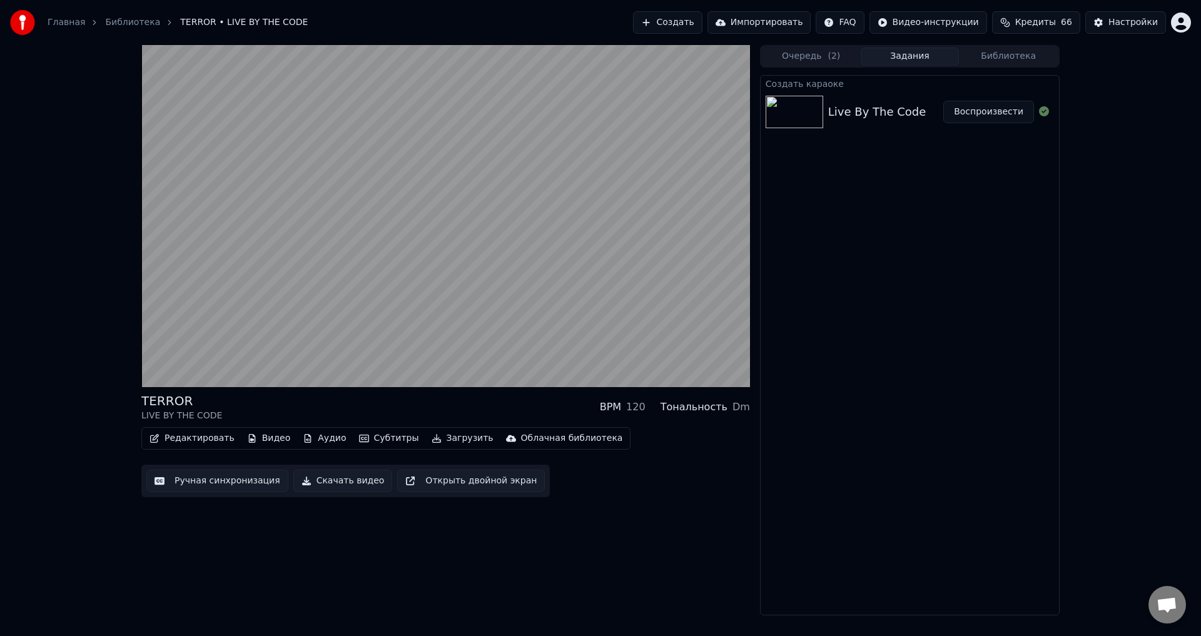
click at [115, 361] on div "TERROR LIVE BY THE CODE BPM 120 Тональность Dm Редактировать Видео Аудио Субтит…" at bounding box center [600, 330] width 1201 height 570
